Goal: Find specific page/section: Find specific page/section

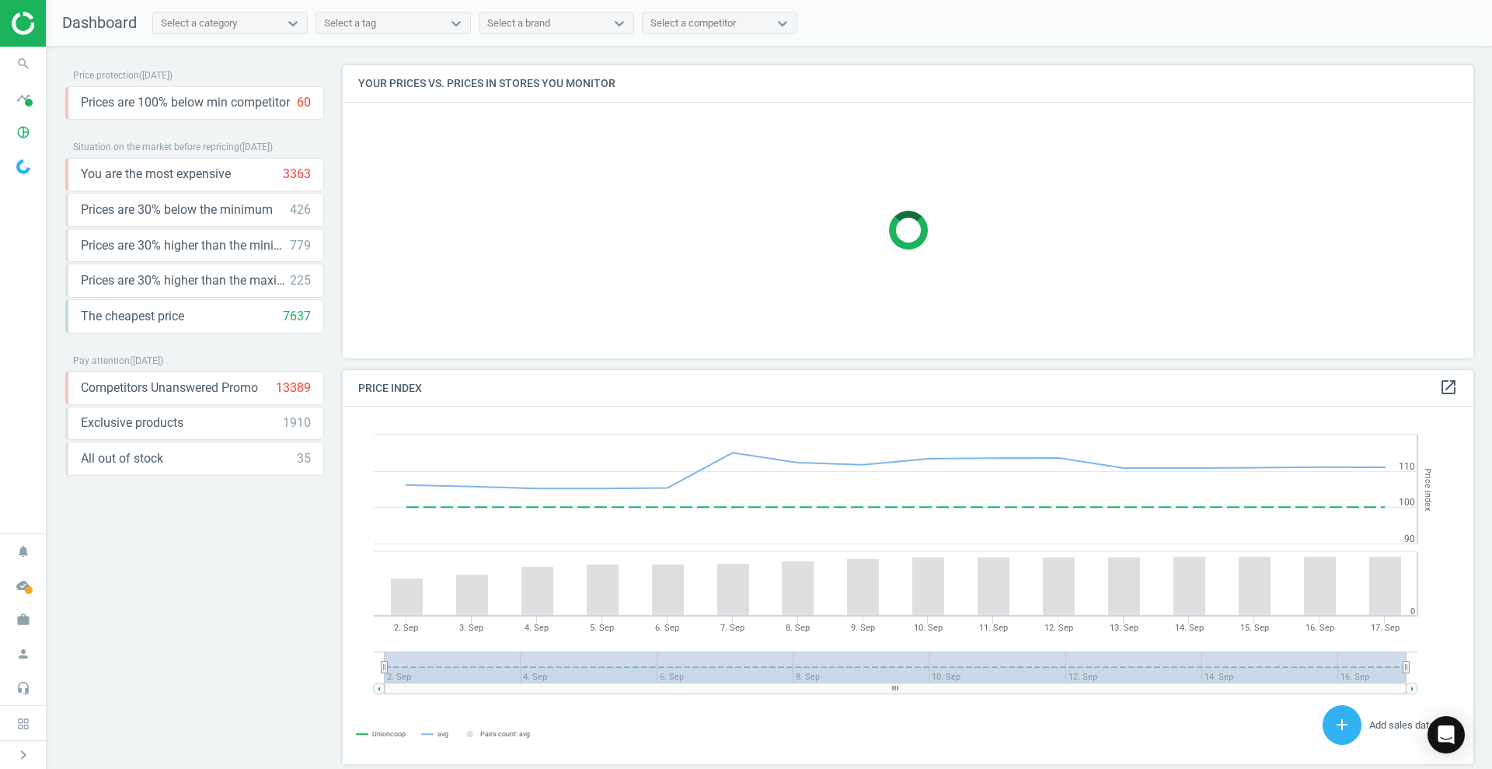
scroll to position [388, 1146]
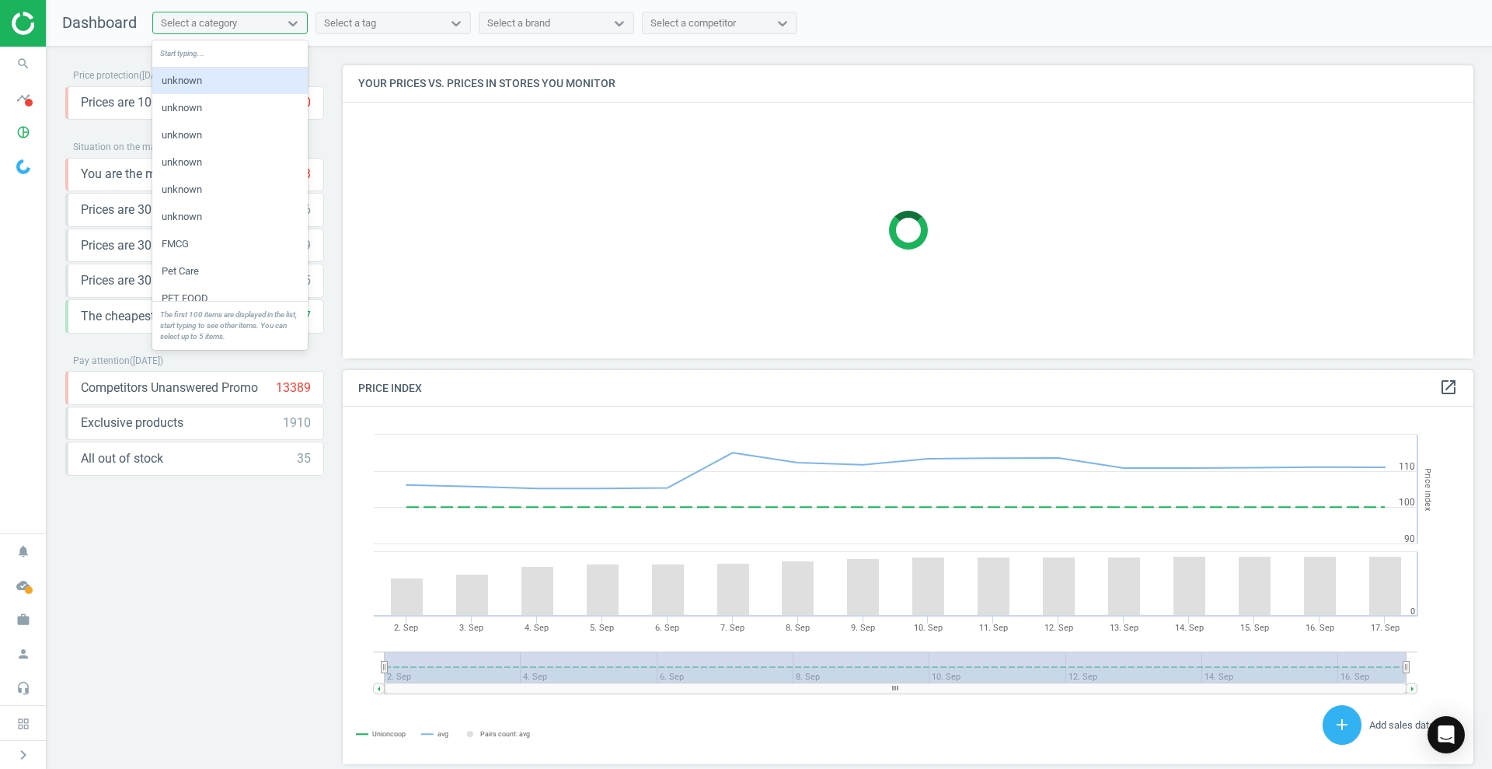
click at [230, 29] on div "Select a category" at bounding box center [199, 23] width 76 height 14
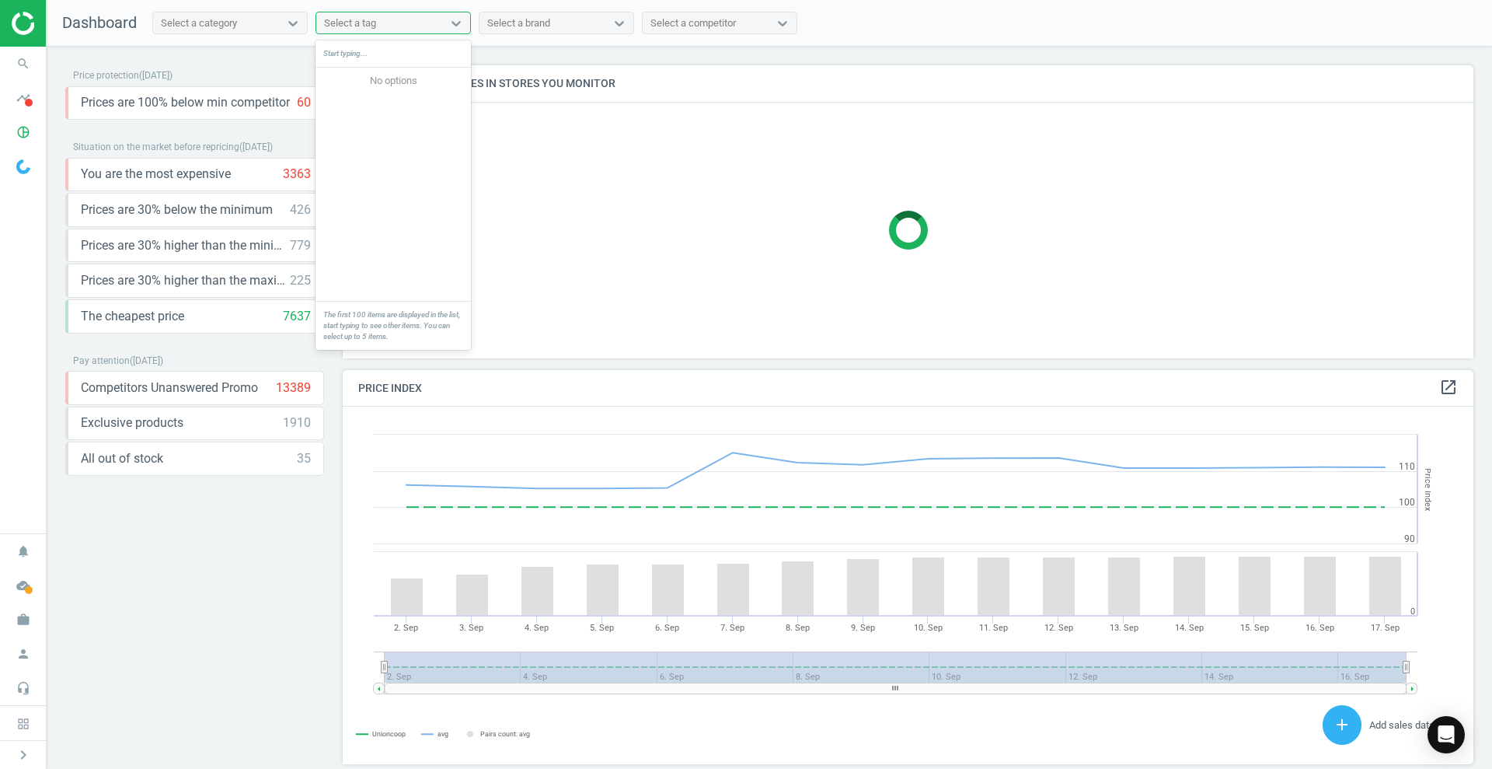
click at [359, 19] on div "Select a tag" at bounding box center [350, 23] width 52 height 14
click at [572, 21] on div "Select a brand" at bounding box center [542, 23] width 126 height 20
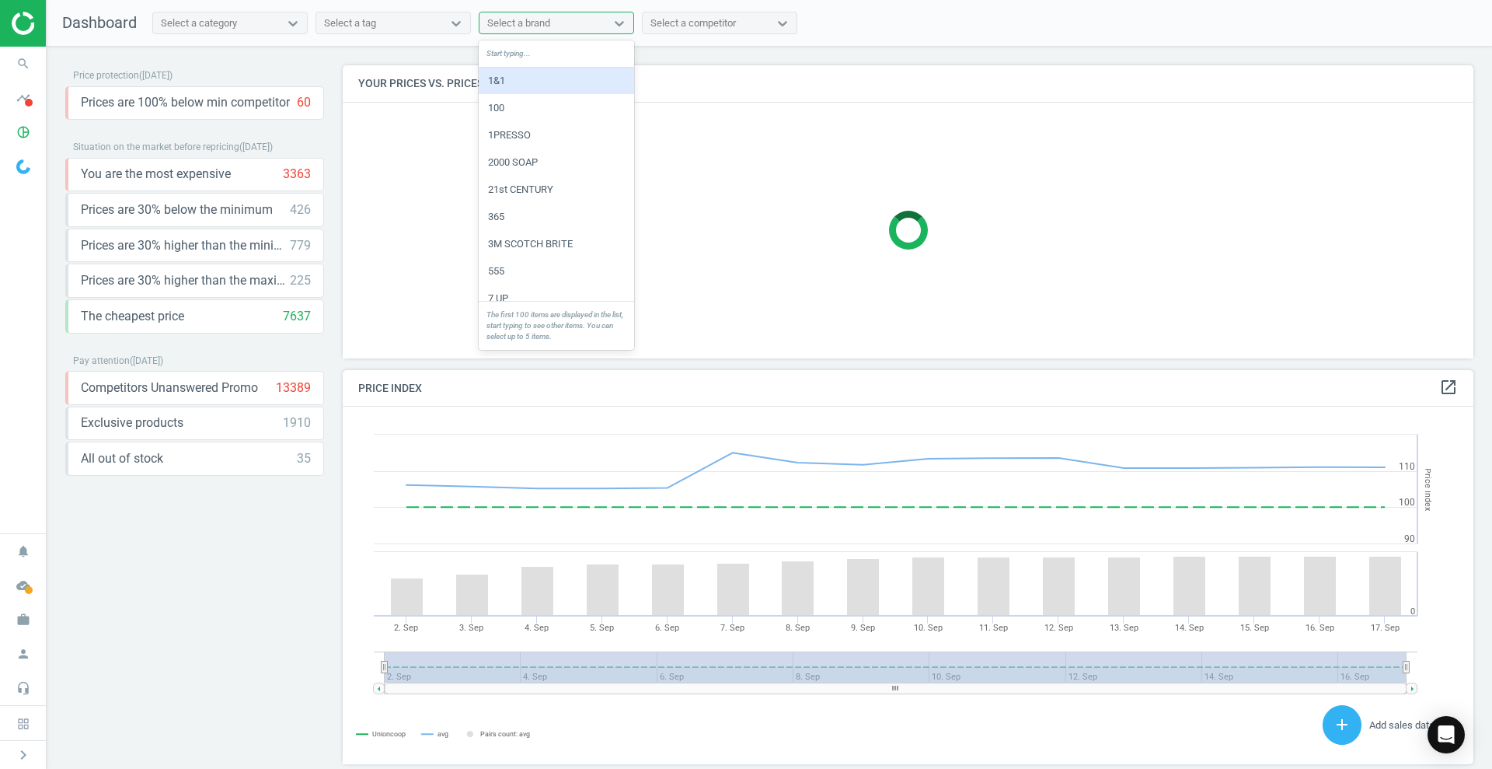
drag, startPoint x: 570, startPoint y: 21, endPoint x: 624, endPoint y: 24, distance: 53.7
click at [570, 23] on div "Select a brand" at bounding box center [542, 23] width 126 height 20
click at [663, 19] on div "Select a competitor" at bounding box center [692, 23] width 85 height 14
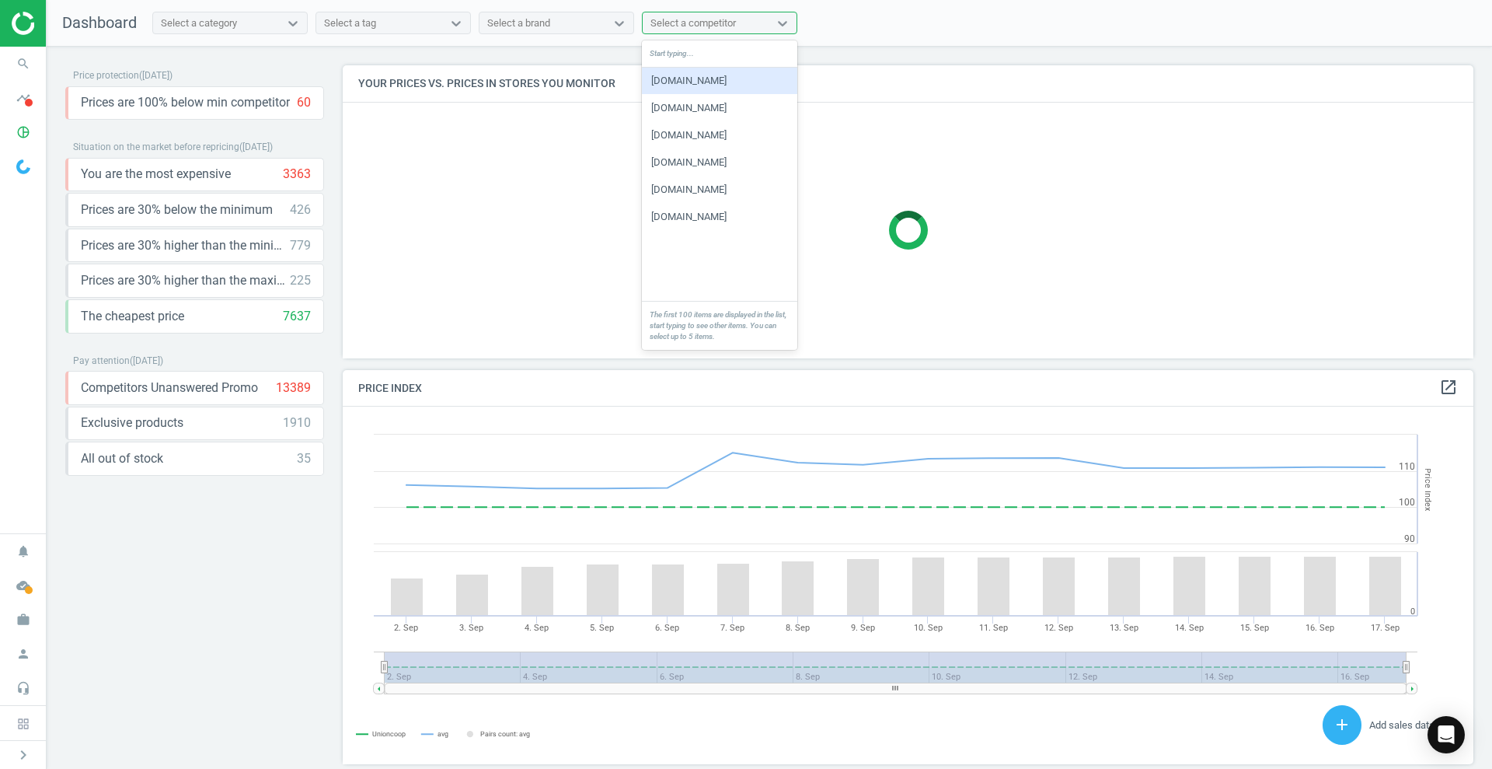
click at [663, 19] on div "Select a competitor" at bounding box center [692, 23] width 85 height 14
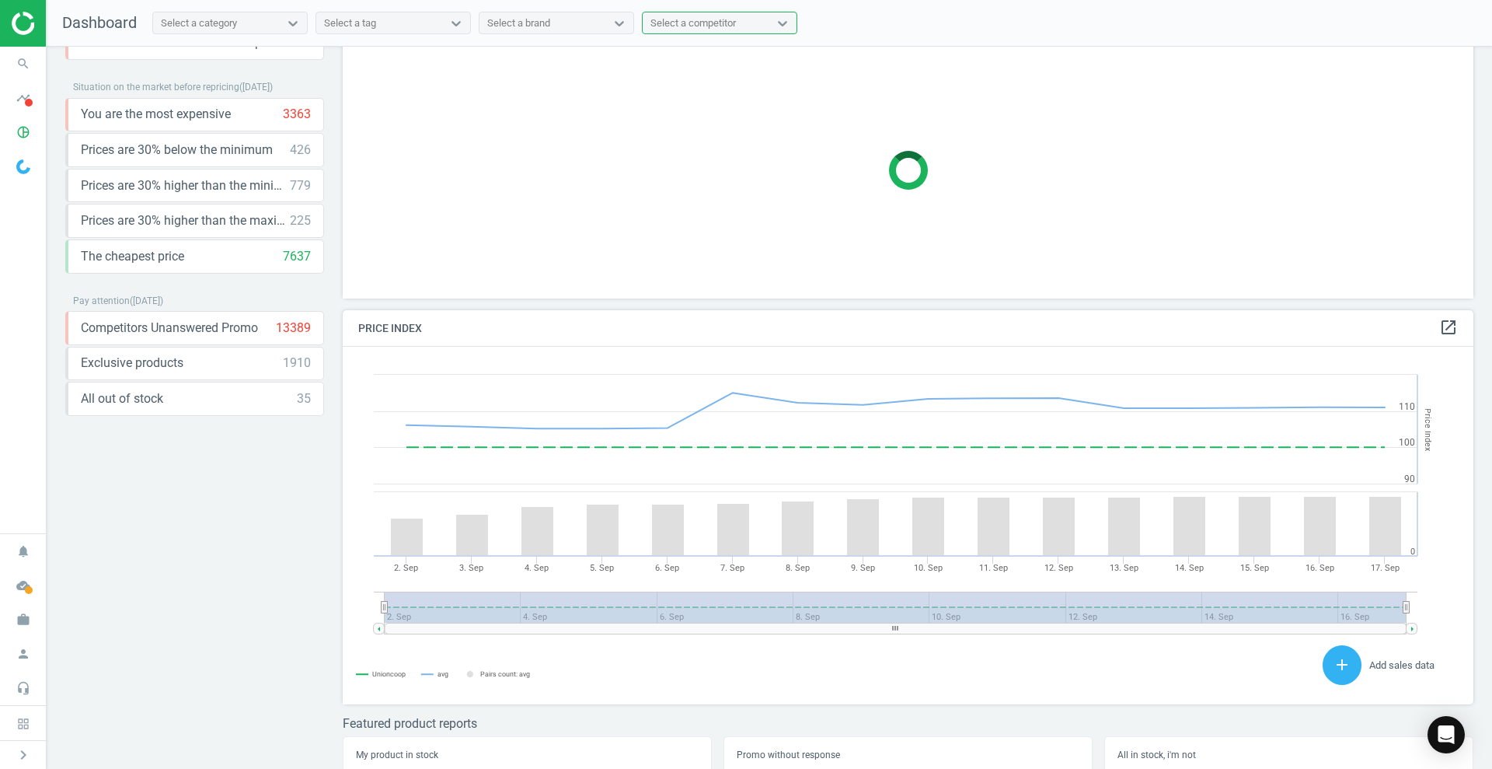
scroll to position [113, 0]
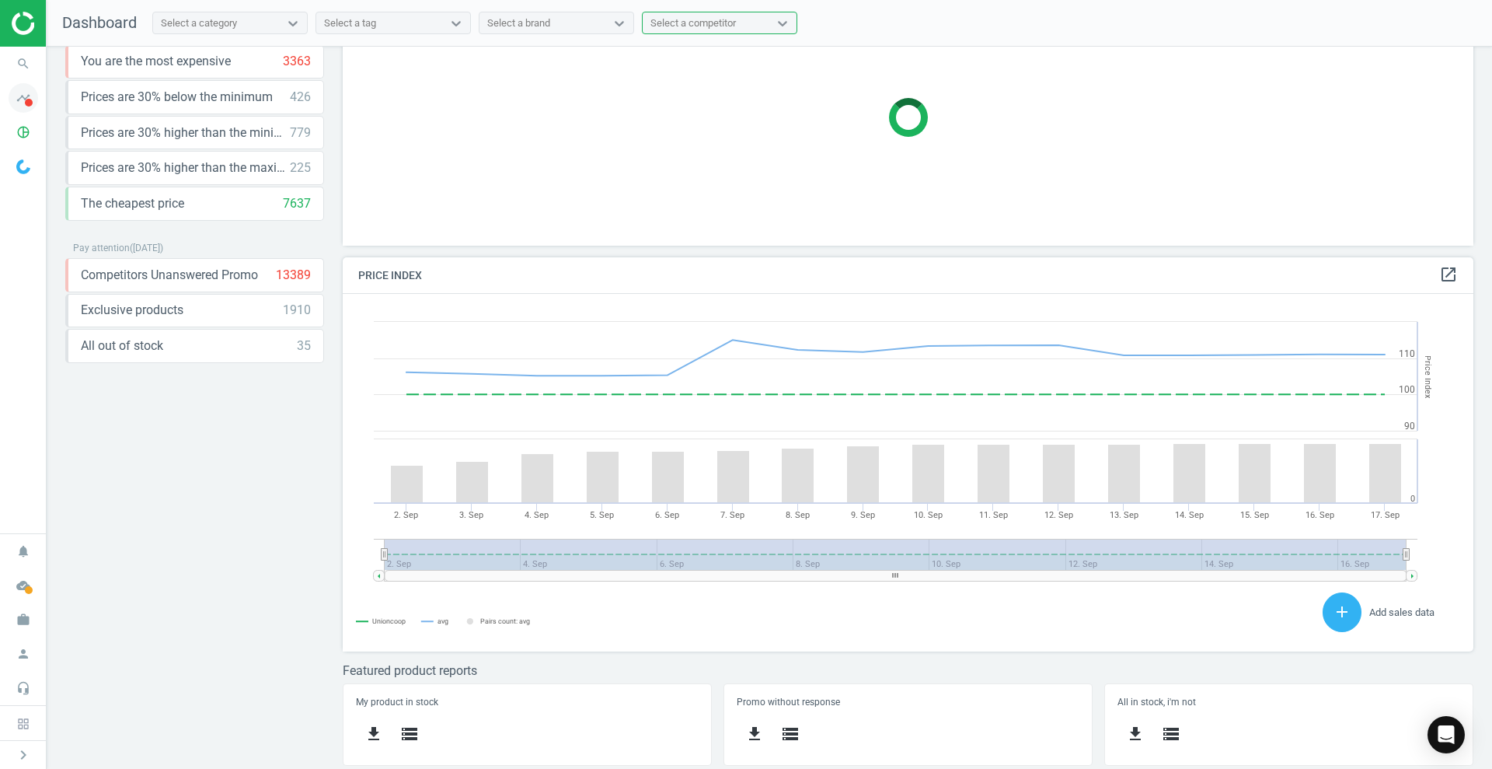
click at [23, 103] on icon "timeline" at bounding box center [24, 98] width 30 height 30
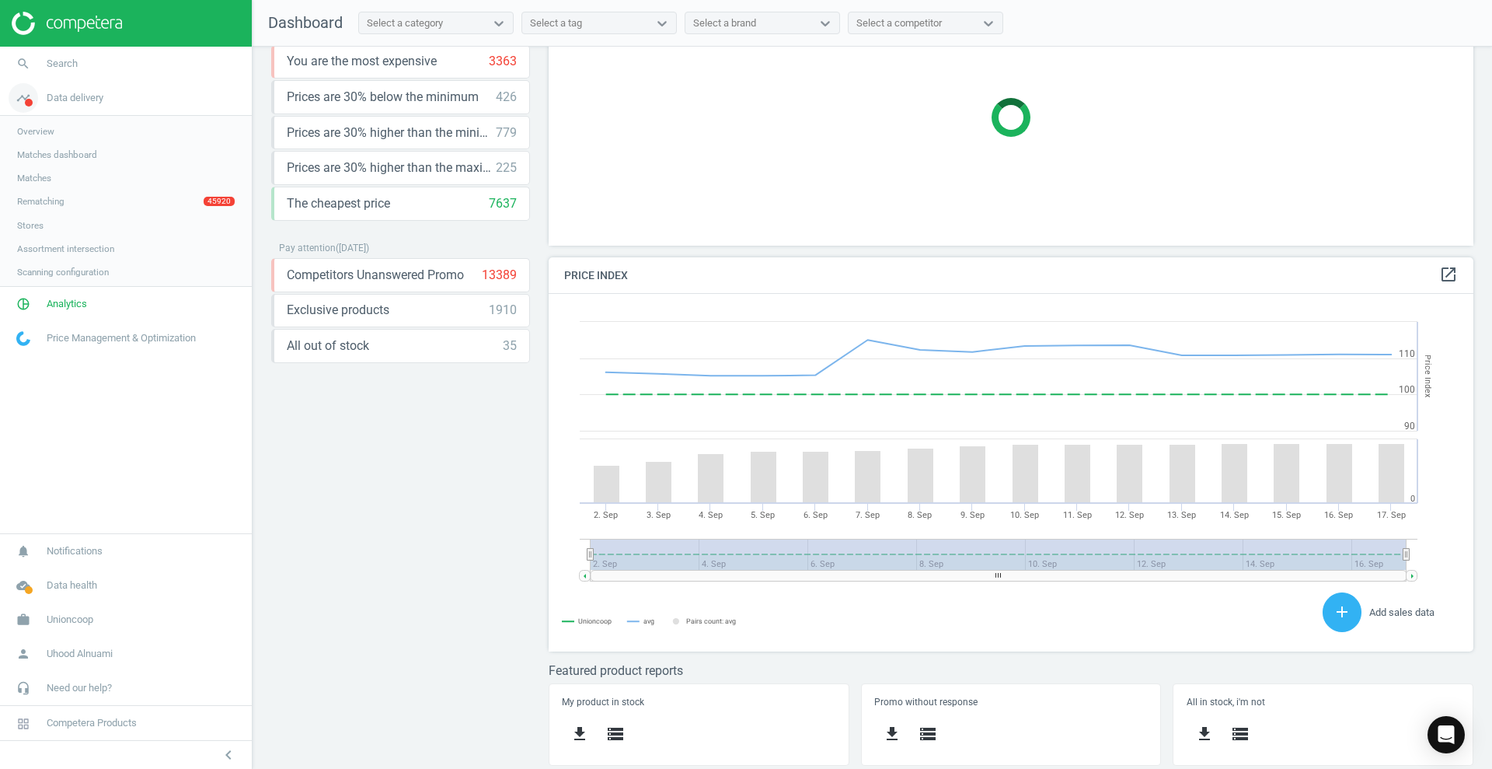
scroll to position [388, 940]
click at [102, 203] on link "Rematching 45920" at bounding box center [126, 201] width 252 height 23
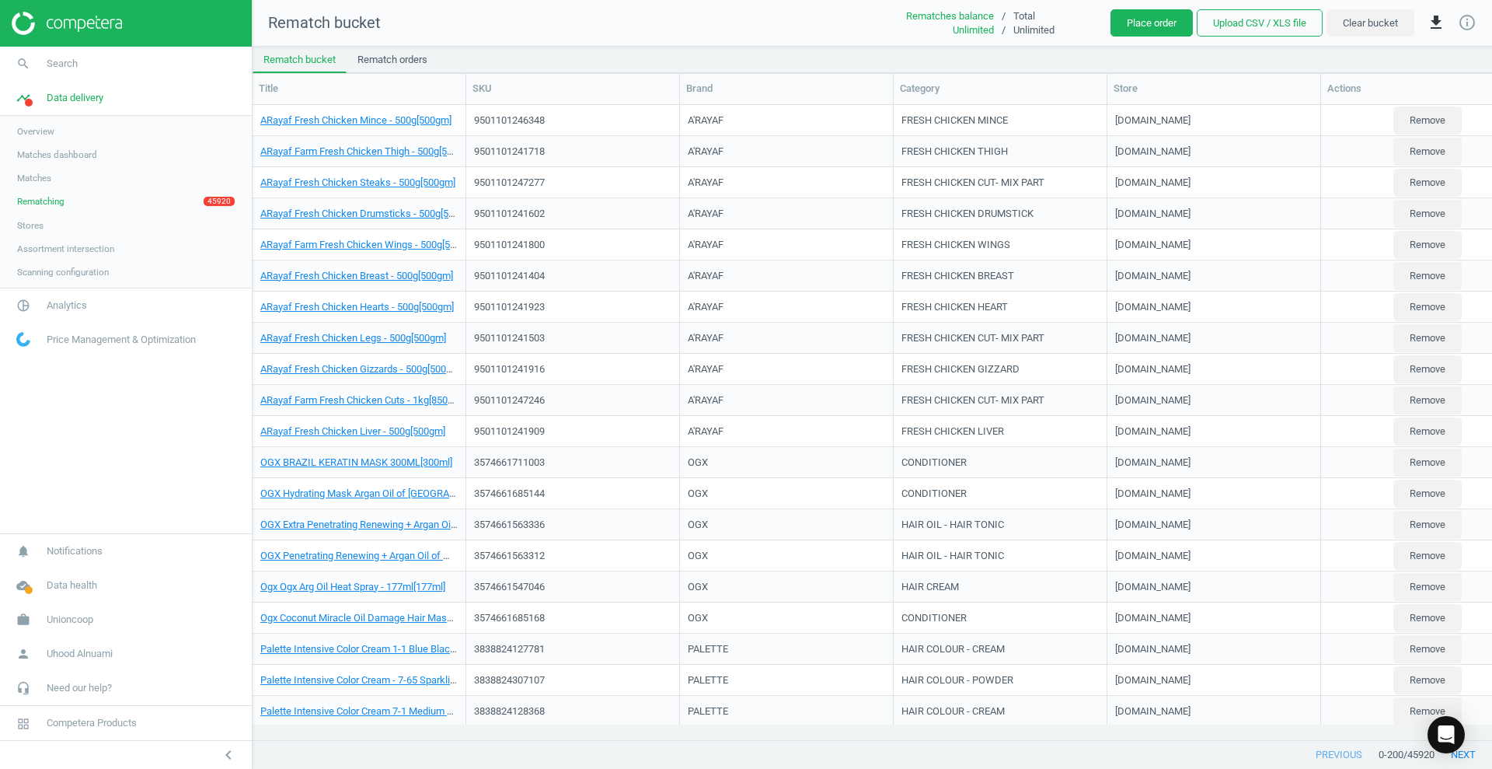
scroll to position [605, 1225]
